Goal: Task Accomplishment & Management: Manage account settings

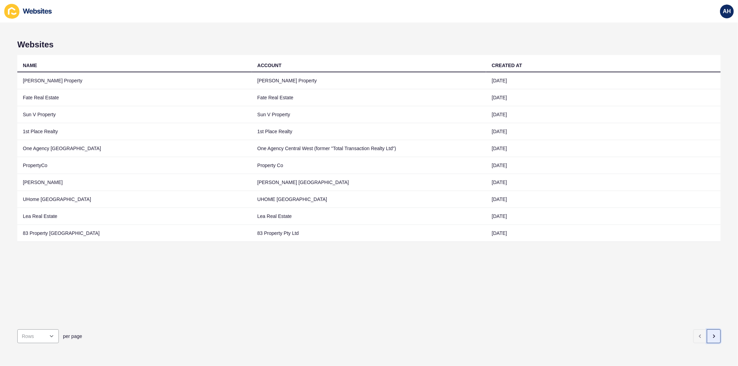
click at [707, 334] on button "button" at bounding box center [714, 336] width 14 height 14
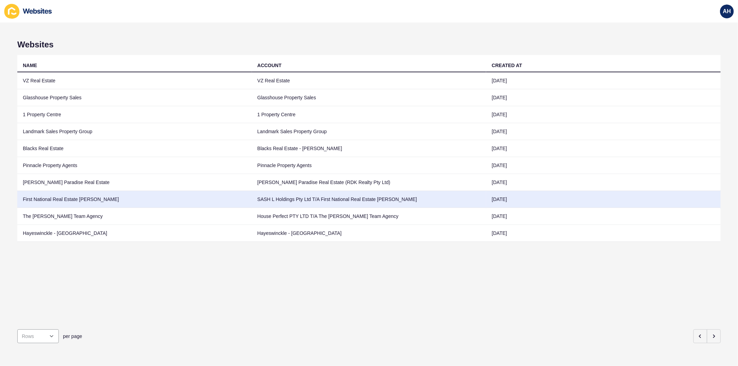
click at [229, 199] on td "First National Real Estate Oran Park" at bounding box center [134, 199] width 234 height 17
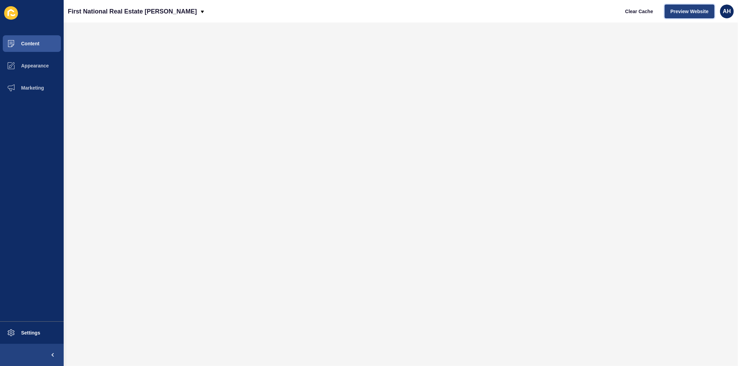
click at [693, 11] on span "Preview Website" at bounding box center [689, 11] width 38 height 7
click at [26, 68] on button "Appearance" at bounding box center [32, 66] width 64 height 22
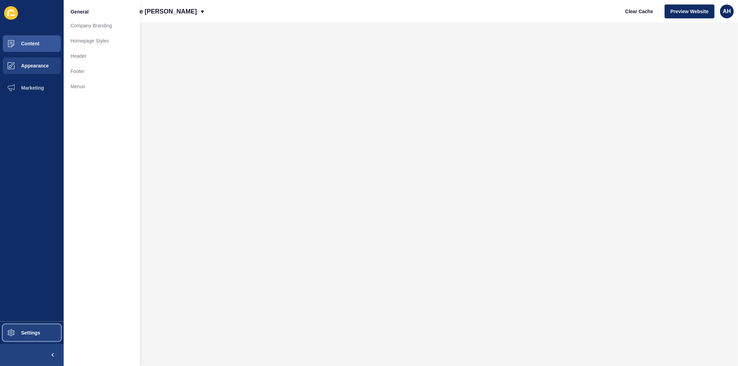
click at [34, 329] on button "Settings" at bounding box center [32, 333] width 64 height 22
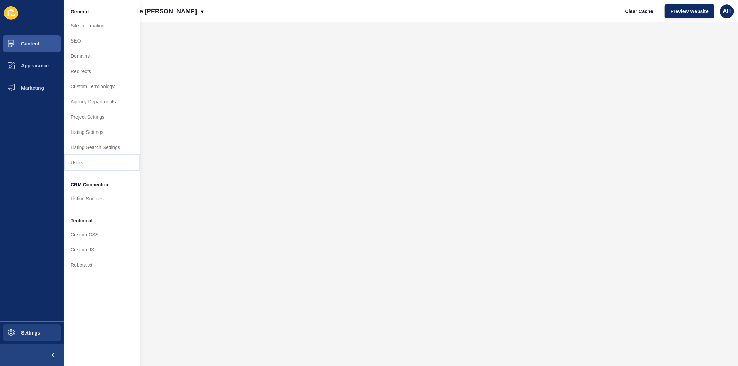
click at [80, 167] on link "Users" at bounding box center [102, 162] width 76 height 15
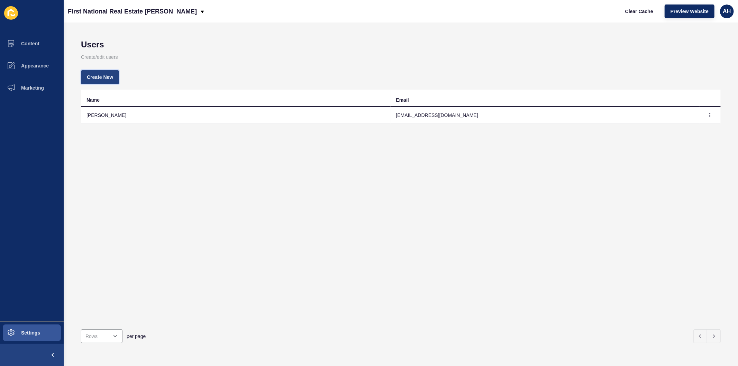
click at [107, 78] on span "Create New" at bounding box center [100, 77] width 26 height 7
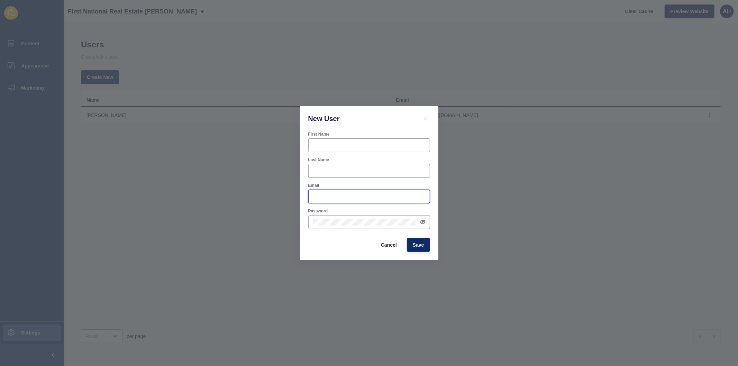
type input "ashley.hilario@rexsoftware.com.au"
click at [347, 143] on input "First Name" at bounding box center [369, 145] width 113 height 7
type input "Ricky"
click at [391, 201] on div "ashley.hilario@rexsoftware.com.au" at bounding box center [369, 197] width 122 height 14
paste input "ricky@oranparkfn"
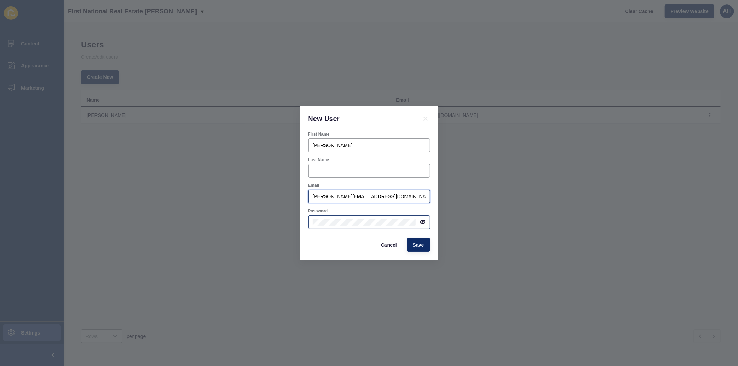
type input "ricky@oranparkfn.com.au"
click at [424, 220] on icon at bounding box center [423, 222] width 6 height 6
click at [511, 224] on div "New User First Name Ricky Last Name Email ricky@oranparkfn.com.au Password Canc…" at bounding box center [369, 183] width 738 height 366
click at [375, 113] on div "New User" at bounding box center [369, 119] width 138 height 26
click at [416, 244] on span "Save" at bounding box center [418, 244] width 11 height 7
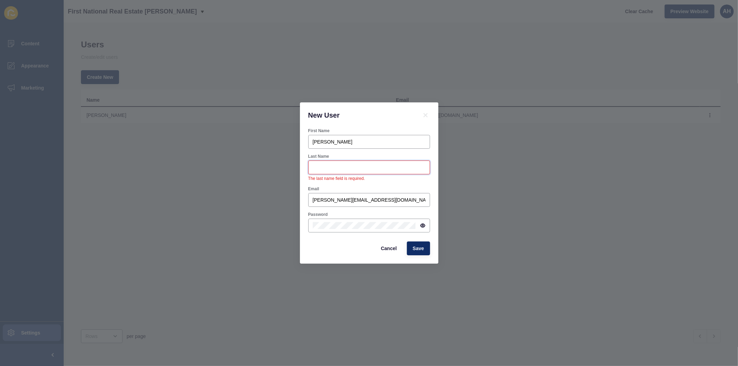
click at [369, 170] on input "Last Name" at bounding box center [369, 167] width 113 height 7
type input "-"
click at [416, 248] on span "Save" at bounding box center [418, 248] width 11 height 7
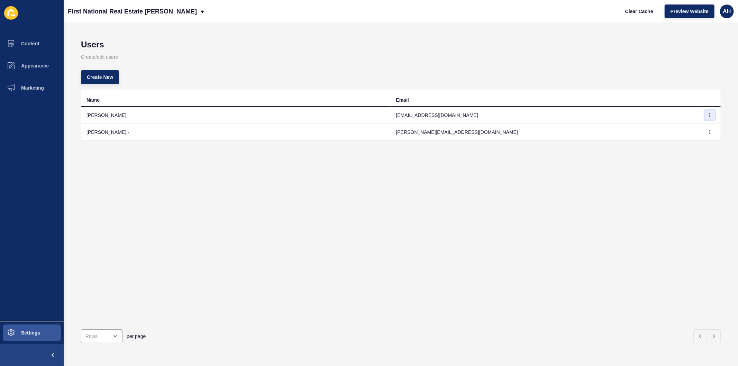
click at [708, 114] on icon "button" at bounding box center [710, 115] width 4 height 4
click at [691, 125] on link "Edit" at bounding box center [685, 128] width 48 height 15
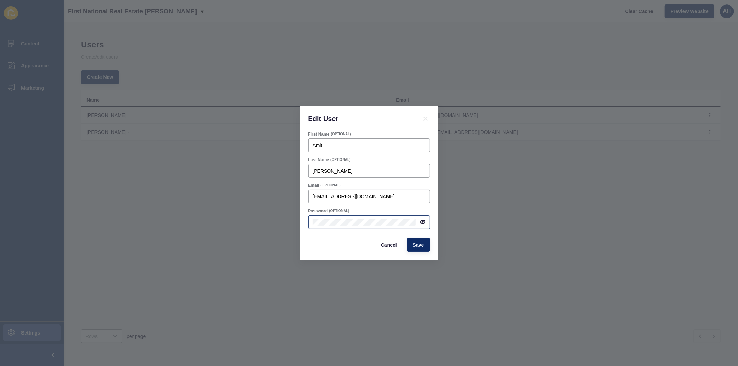
click at [367, 218] on div at bounding box center [369, 222] width 122 height 14
click at [421, 220] on icon at bounding box center [421, 221] width 3 height 3
click at [302, 244] on div "First Name (OPTIONAL) Amit Last Name (OPTIONAL) Lamba Email (OPTIONAL) amit@ora…" at bounding box center [369, 195] width 138 height 129
click at [417, 246] on span "Save" at bounding box center [418, 244] width 11 height 7
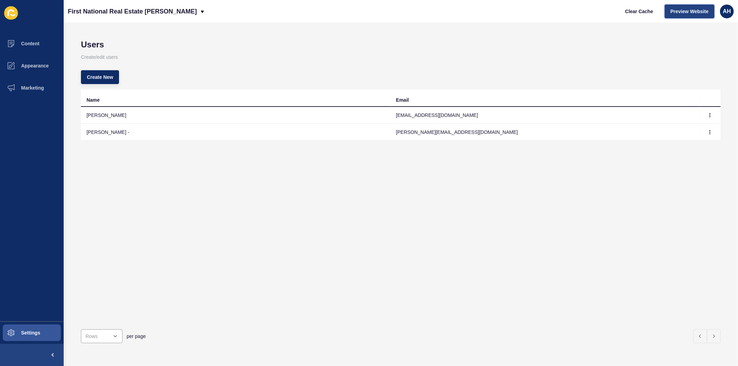
click at [691, 8] on span "Preview Website" at bounding box center [689, 11] width 38 height 7
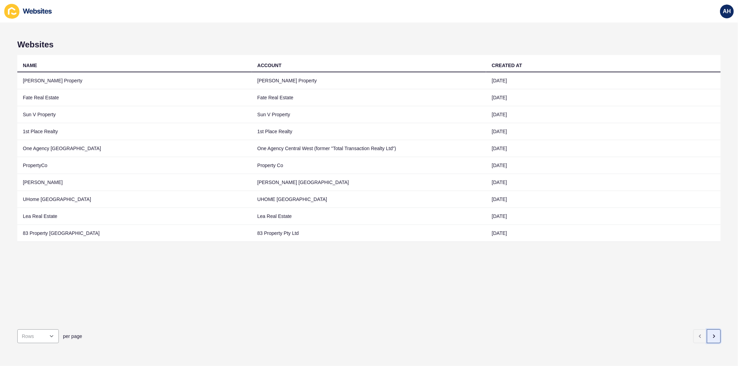
click at [711, 330] on button "button" at bounding box center [714, 336] width 14 height 14
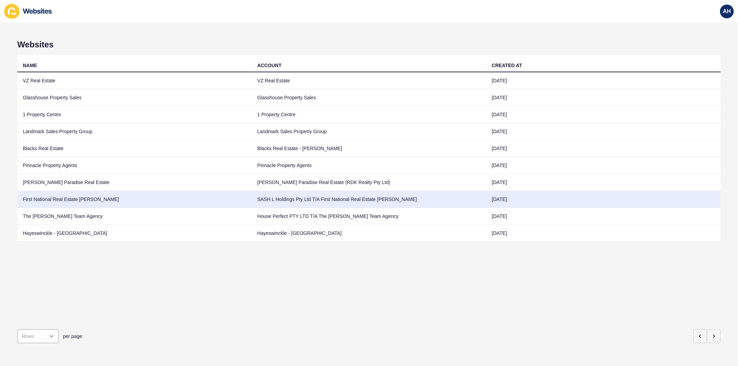
click at [289, 201] on td "SASH L Holdings Pty Ltd T/A First National Real Estate Oran Park" at bounding box center [369, 199] width 234 height 17
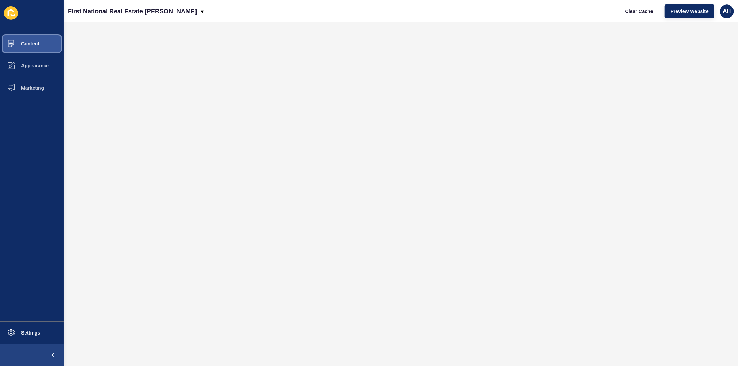
click at [31, 36] on button "Content" at bounding box center [32, 44] width 64 height 22
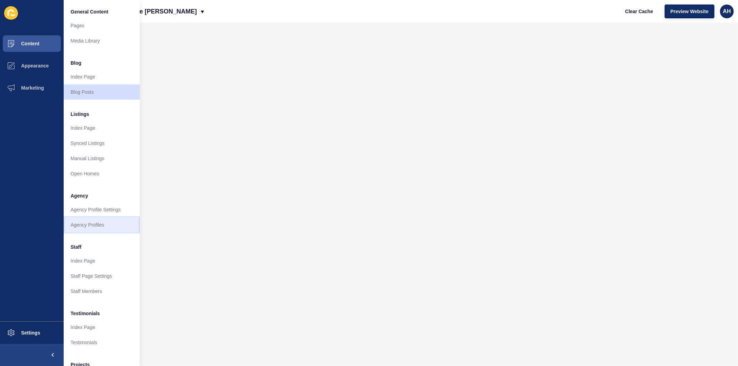
click at [92, 223] on link "Agency Profiles" at bounding box center [102, 224] width 76 height 15
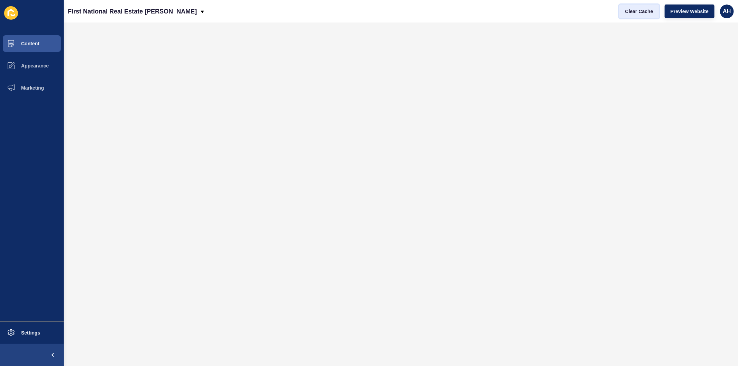
click at [637, 12] on span "Clear Cache" at bounding box center [639, 11] width 28 height 7
